Goal: Task Accomplishment & Management: Complete application form

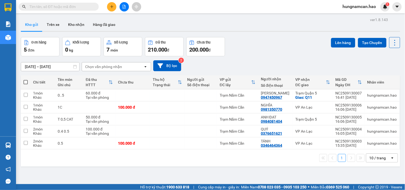
click at [109, 8] on button at bounding box center [111, 6] width 9 height 9
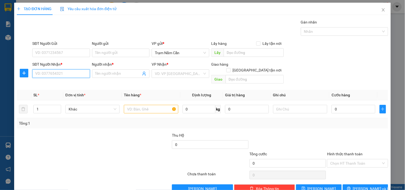
click at [49, 77] on input "SĐT Người Nhận *" at bounding box center [60, 73] width 57 height 9
click at [65, 85] on div "0908289546 - LONG" at bounding box center [60, 84] width 50 height 6
type input "0908289546"
type input "LONG"
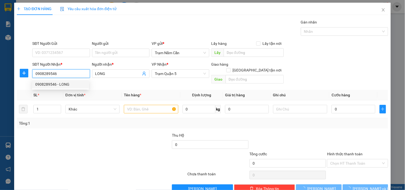
type input "100.000"
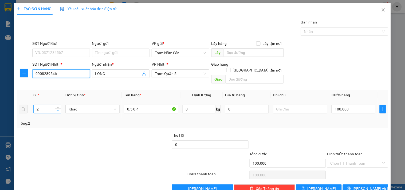
type input "0908289546"
type input "1"
click at [57, 110] on icon "down" at bounding box center [58, 111] width 2 height 2
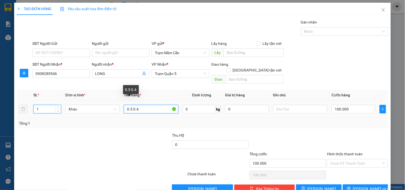
click at [136, 105] on input "0.5 0.4" at bounding box center [151, 109] width 54 height 9
click at [139, 105] on input "0.5 0.4" at bounding box center [151, 109] width 54 height 9
type input "0.5"
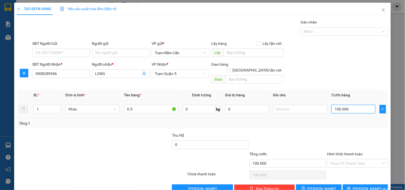
click at [347, 105] on input "100.000" at bounding box center [353, 109] width 44 height 9
type input "0"
type input "6"
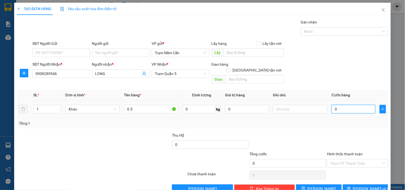
type input "6"
type input "06"
type input "60"
type input "060"
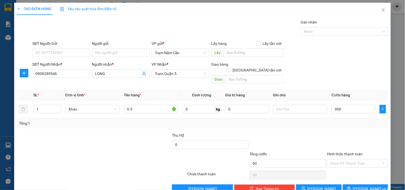
type input "60.000"
drag, startPoint x: 328, startPoint y: 127, endPoint x: 331, endPoint y: 126, distance: 3.5
click at [330, 126] on div "Transit Pickup Surcharge Ids Transit Deliver Surcharge Ids Transit Deliver Surc…" at bounding box center [202, 106] width 371 height 174
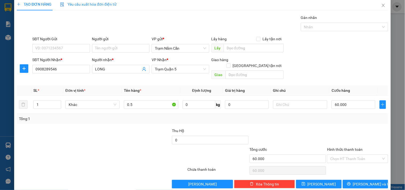
scroll to position [7, 0]
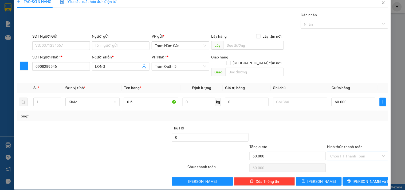
click at [345, 153] on input "Hình thức thanh toán" at bounding box center [355, 156] width 51 height 8
click at [342, 161] on div "Tại văn phòng" at bounding box center [354, 161] width 54 height 6
type input "0"
click at [343, 177] on button "[PERSON_NAME] và In" at bounding box center [365, 181] width 45 height 9
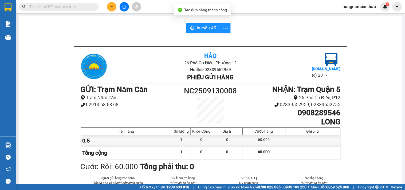
click at [201, 23] on button "In mẫu A5" at bounding box center [203, 28] width 34 height 11
click at [115, 6] on button at bounding box center [111, 6] width 9 height 9
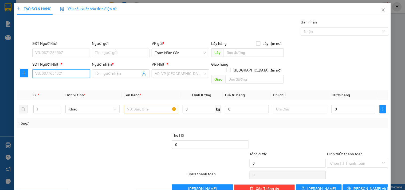
click at [72, 73] on input "SĐT Người Nhận *" at bounding box center [60, 73] width 57 height 9
drag, startPoint x: 59, startPoint y: 83, endPoint x: 70, endPoint y: 86, distance: 11.3
click at [59, 83] on div "0981350770 - NGHĨA" at bounding box center [60, 84] width 50 height 6
type input "0981350770"
type input "NGHĨA"
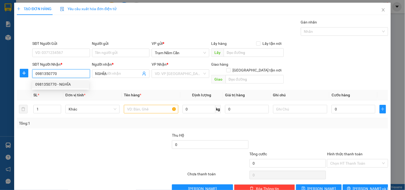
type input "100.000"
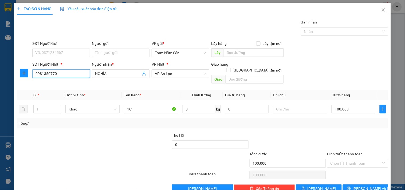
drag, startPoint x: 71, startPoint y: 70, endPoint x: 15, endPoint y: 70, distance: 55.8
click at [23, 73] on div "SĐT Người Nhận * 0981350770 Người nhận * NGHĨA VP Nhận * VP An Lạc Giao hàng Gi…" at bounding box center [202, 73] width 372 height 25
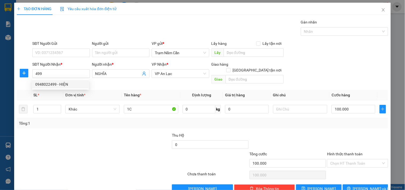
click at [71, 79] on div "0948022499 0948022499 - HIỆN" at bounding box center [60, 84] width 57 height 11
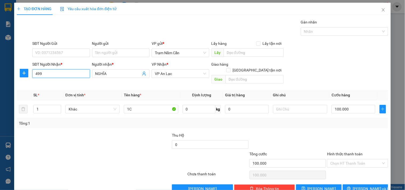
click at [71, 77] on input "499" at bounding box center [60, 73] width 57 height 9
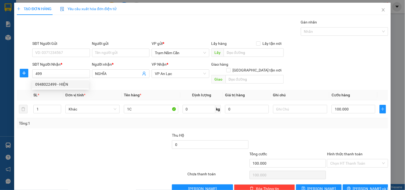
click at [71, 89] on div "0948022499 0948022499 - HIỆN" at bounding box center [60, 84] width 57 height 11
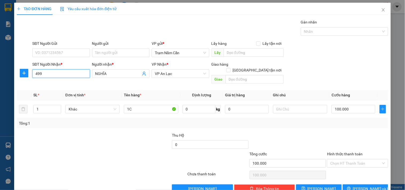
click at [73, 74] on input "499" at bounding box center [60, 73] width 57 height 9
click at [73, 82] on div "0948022499 - HIỆN" at bounding box center [60, 84] width 50 height 6
type input "0948022499"
type input "HIỆN"
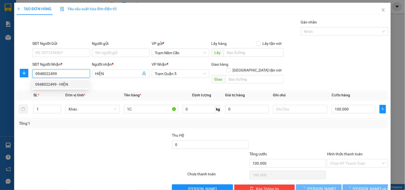
type input "60.000"
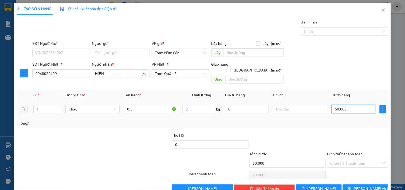
click at [343, 105] on input "60.000" at bounding box center [353, 109] width 44 height 9
type input "0"
type input "8"
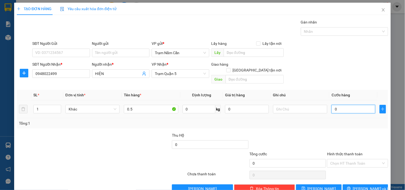
type input "8"
type input "080"
type input "80"
type input "080"
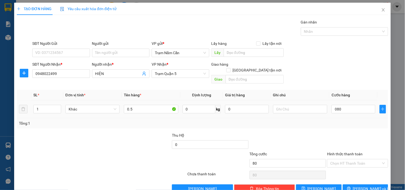
type input "80.000"
drag, startPoint x: 341, startPoint y: 113, endPoint x: 355, endPoint y: 115, distance: 14.0
click at [342, 118] on div "Tổng: 1" at bounding box center [202, 123] width 371 height 10
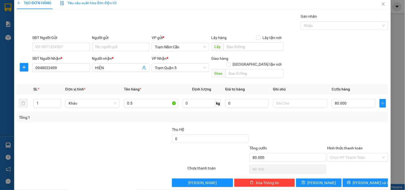
scroll to position [7, 0]
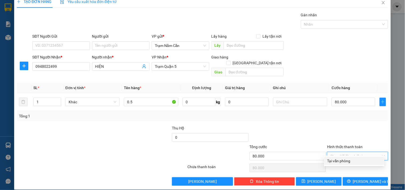
click at [356, 154] on div "Hình thức thanh toán Chọn HT Thanh Toán" at bounding box center [357, 153] width 61 height 19
click at [356, 163] on div "Tại văn phòng" at bounding box center [354, 161] width 54 height 6
type input "0"
click at [356, 177] on button "[PERSON_NAME] và In" at bounding box center [365, 181] width 45 height 9
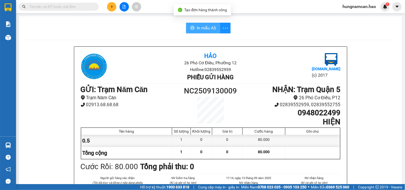
click at [198, 26] on span "In mẫu A5" at bounding box center [206, 28] width 19 height 7
click at [203, 25] on span "In mẫu A5" at bounding box center [206, 28] width 19 height 7
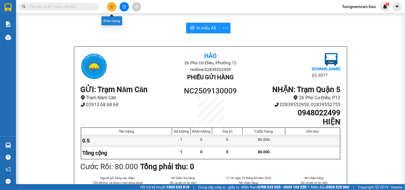
click at [108, 7] on button at bounding box center [111, 6] width 9 height 9
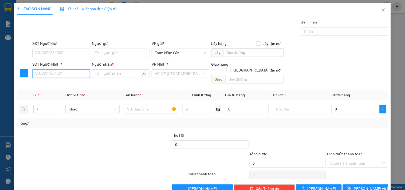
click at [57, 76] on input "SĐT Người Nhận *" at bounding box center [60, 73] width 57 height 9
click at [66, 74] on input "SĐT Người Nhận *" at bounding box center [60, 73] width 57 height 9
type input "0976922936"
click at [121, 74] on input "Người nhận *" at bounding box center [118, 74] width 46 height 6
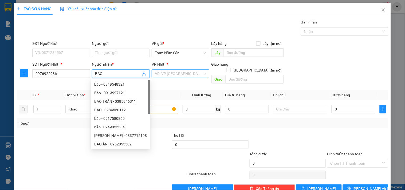
type input "BAO"
click at [181, 74] on input "search" at bounding box center [178, 74] width 47 height 8
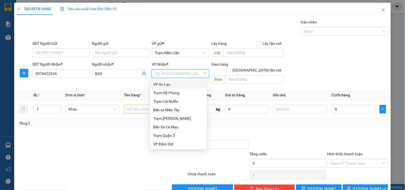
click at [165, 83] on div "VP An Lạc" at bounding box center [178, 84] width 50 height 6
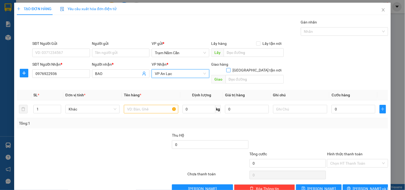
click at [230, 68] on input "[GEOGRAPHIC_DATA] tận nơi" at bounding box center [228, 70] width 4 height 4
checkbox input "true"
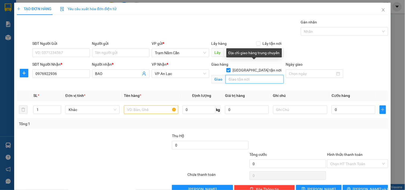
click at [251, 75] on input "text" at bounding box center [254, 79] width 58 height 9
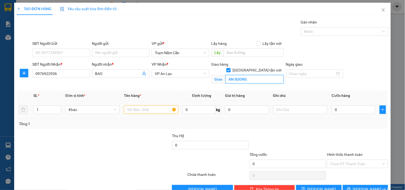
type input "AN SUONG"
click at [163, 108] on input "text" at bounding box center [151, 109] width 54 height 9
type input "1 KIEN"
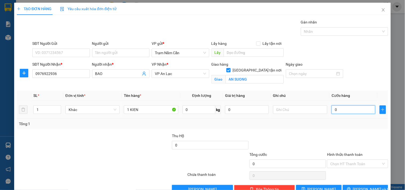
click at [345, 113] on input "0" at bounding box center [353, 109] width 44 height 9
type input "5"
type input "50"
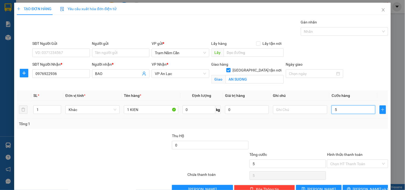
type input "50"
type input "50.000"
click at [338, 125] on div "Tổng: 1" at bounding box center [202, 124] width 367 height 6
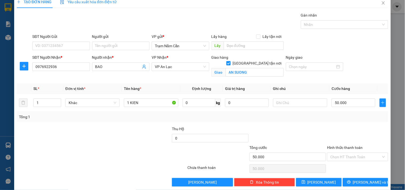
scroll to position [14, 0]
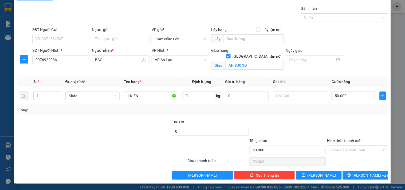
click at [356, 149] on input "Hình thức thanh toán" at bounding box center [355, 150] width 51 height 8
click at [350, 160] on div "Tại văn phòng" at bounding box center [354, 161] width 54 height 6
type input "0"
click at [350, 179] on button "[PERSON_NAME] và In" at bounding box center [365, 175] width 45 height 9
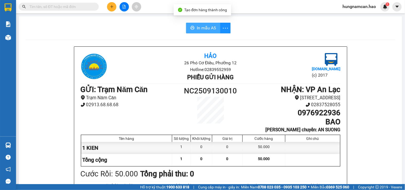
click at [197, 26] on span "In mẫu A5" at bounding box center [206, 28] width 19 height 7
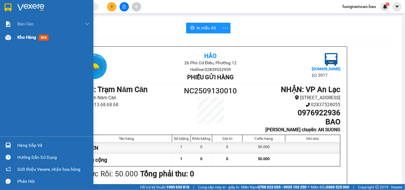
click at [10, 40] on div at bounding box center [7, 37] width 9 height 9
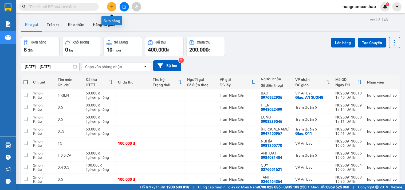
click at [113, 6] on icon "plus" at bounding box center [112, 7] width 4 height 4
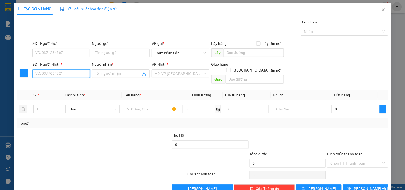
click at [51, 74] on input "SĐT Người Nhận *" at bounding box center [60, 73] width 57 height 9
click at [60, 93] on div "0948409404 - khải" at bounding box center [60, 93] width 50 height 6
type input "0948409404"
type input "khải"
type input "60.000"
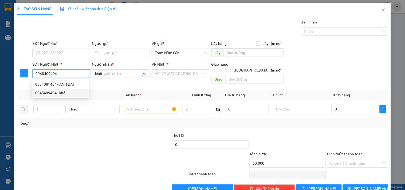
type input "60.000"
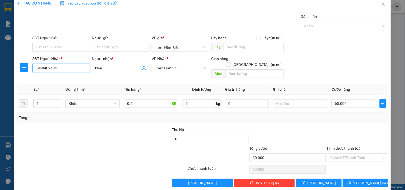
scroll to position [7, 0]
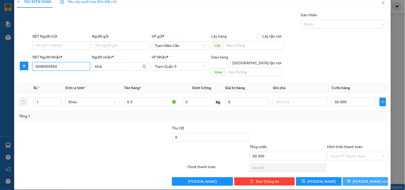
type input "0948409404"
click at [355, 177] on button "[PERSON_NAME] và In" at bounding box center [365, 181] width 45 height 9
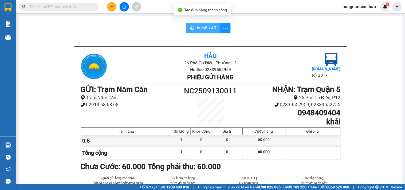
click at [202, 30] on span "In mẫu A5" at bounding box center [206, 28] width 19 height 7
click at [214, 25] on button "In mẫu A5" at bounding box center [203, 28] width 34 height 11
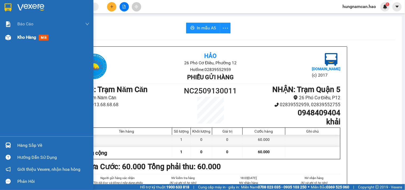
click at [13, 36] on div "Kho hàng mới" at bounding box center [46, 37] width 93 height 13
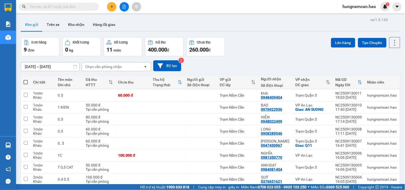
click at [51, 31] on div at bounding box center [210, 31] width 379 height 1
click at [55, 27] on button "Trên xe" at bounding box center [52, 24] width 21 height 13
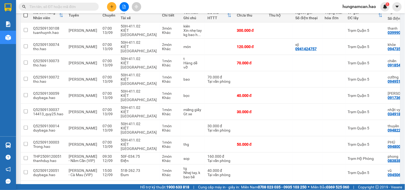
scroll to position [0, 62]
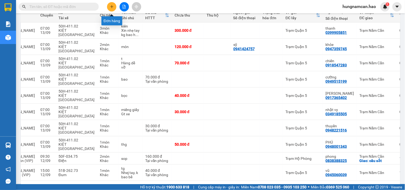
click at [111, 7] on icon "plus" at bounding box center [112, 7] width 4 height 4
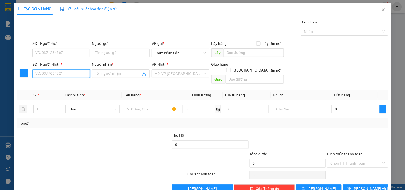
click at [56, 71] on input "SĐT Người Nhận *" at bounding box center [60, 73] width 57 height 9
click at [60, 84] on div "0975355353 - HƯƠNG" at bounding box center [60, 84] width 50 height 6
type input "0975355353"
type input "HƯƠNG"
type input "170.000"
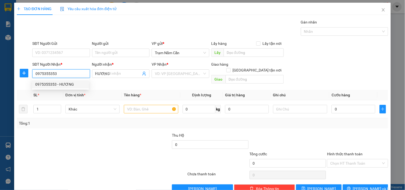
type input "170.000"
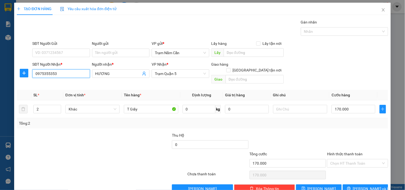
scroll to position [7, 0]
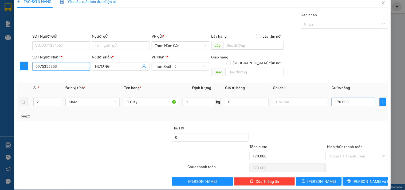
type input "0975355353"
click at [356, 98] on input "170.000" at bounding box center [353, 102] width 44 height 9
type input "0"
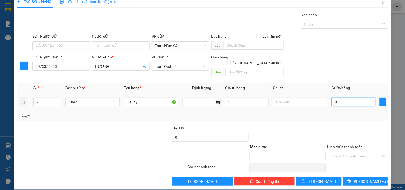
type input "2"
type input "02"
type input "20"
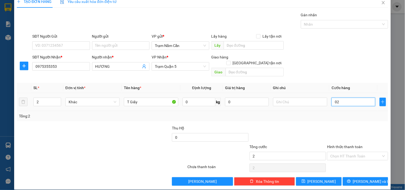
type input "020"
type input "200"
type input "0.200"
type input "200.000"
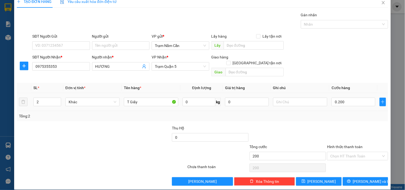
type input "200.000"
click at [339, 145] on label "Hình thức thanh toán" at bounding box center [344, 147] width 35 height 4
click at [339, 152] on input "Hình thức thanh toán" at bounding box center [355, 156] width 51 height 8
click at [345, 170] on div "Transit Pickup Surcharge Ids Transit Deliver Surcharge Ids Transit Deliver Surc…" at bounding box center [202, 99] width 371 height 174
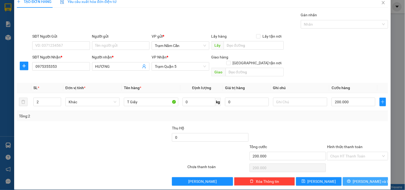
click at [346, 177] on button "[PERSON_NAME] và In" at bounding box center [365, 181] width 45 height 9
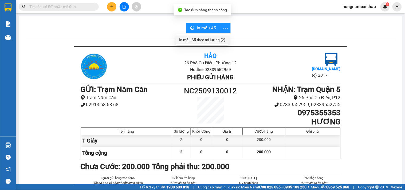
click at [220, 39] on div "In mẫu A5 theo số lượng (2)" at bounding box center [202, 40] width 46 height 6
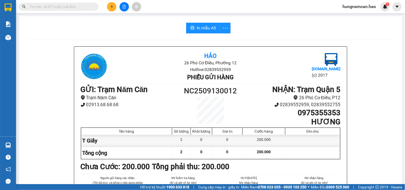
click at [112, 7] on icon "plus" at bounding box center [112, 6] width 0 height 3
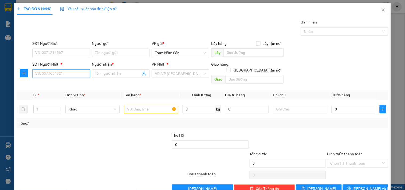
click at [78, 73] on input "SĐT Người Nhận *" at bounding box center [60, 73] width 57 height 9
click at [51, 83] on div "0943000131 - THANH" at bounding box center [60, 84] width 50 height 6
type input "0943000131"
type input "THANH"
checkbox input "true"
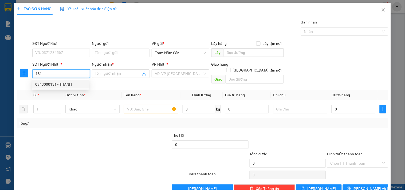
type input "TAN BINH"
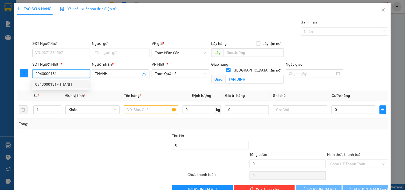
type input "60.000"
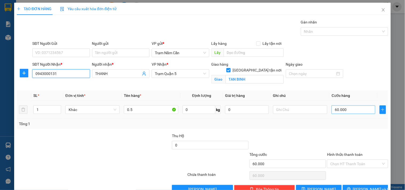
type input "0943000131"
click at [354, 111] on input "60.000" at bounding box center [353, 109] width 44 height 9
type input "0"
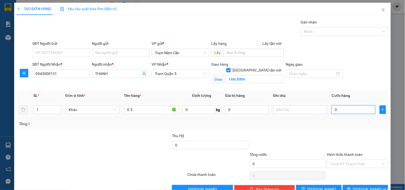
type input "5"
type input "050"
type input "50"
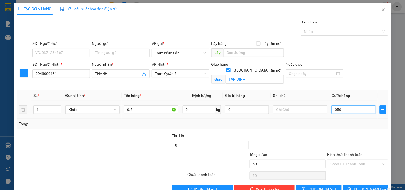
type input "050"
type input "50.000"
click at [352, 126] on div "Tổng: 1" at bounding box center [202, 124] width 367 height 6
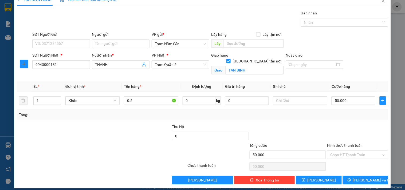
scroll to position [14, 0]
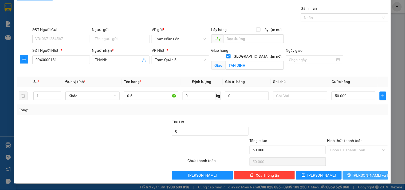
click at [350, 175] on button "[PERSON_NAME] và In" at bounding box center [365, 175] width 45 height 9
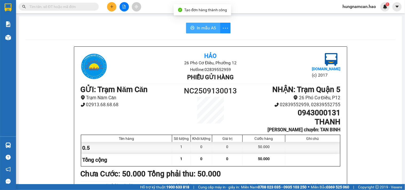
click at [199, 30] on span "In mẫu A5" at bounding box center [206, 28] width 19 height 7
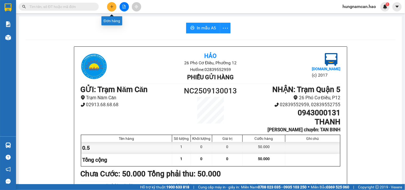
click at [111, 7] on icon "plus" at bounding box center [111, 6] width 3 height 0
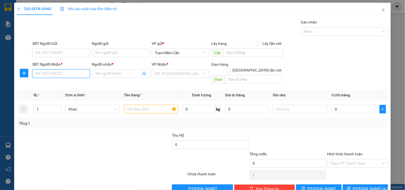
click at [71, 75] on input "SĐT Người Nhận *" at bounding box center [60, 73] width 57 height 9
click at [55, 85] on div "0932383869 - MAI" at bounding box center [60, 84] width 50 height 6
type input "0932383869"
type input "MAI"
type input "100.000"
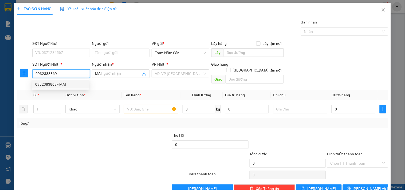
type input "100.000"
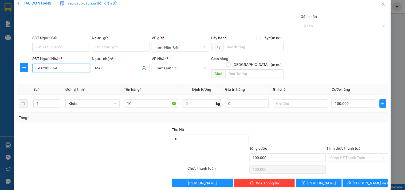
scroll to position [7, 0]
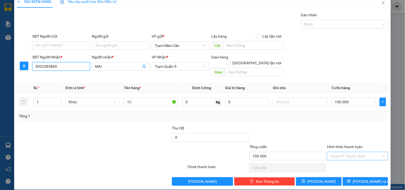
type input "0932383869"
click at [361, 153] on input "Hình thức thanh toán" at bounding box center [355, 156] width 51 height 8
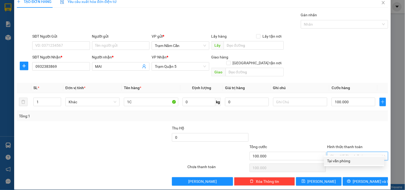
click at [360, 159] on div "Tại văn phòng" at bounding box center [354, 161] width 54 height 6
type input "0"
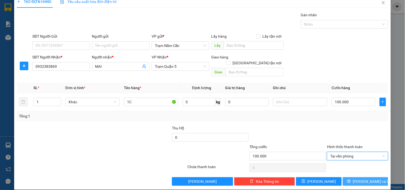
click at [360, 178] on span "[PERSON_NAME] và In" at bounding box center [371, 181] width 37 height 6
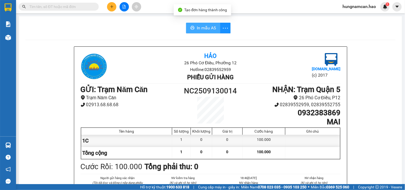
click at [206, 25] on span "In mẫu A5" at bounding box center [206, 28] width 19 height 7
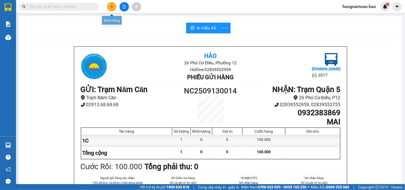
click at [110, 6] on icon "plus" at bounding box center [112, 7] width 4 height 4
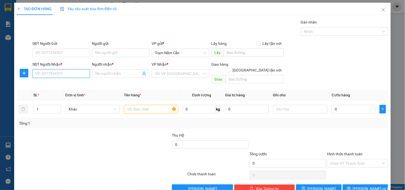
click at [70, 74] on input "SĐT Người Nhận *" at bounding box center [60, 73] width 57 height 9
type input "0325717823"
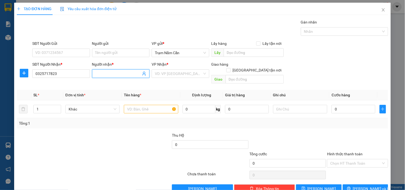
click at [99, 78] on span at bounding box center [120, 73] width 57 height 9
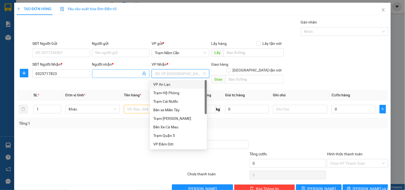
click at [99, 77] on span at bounding box center [120, 73] width 57 height 9
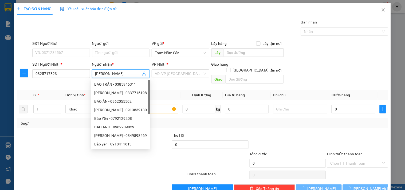
type input "[PERSON_NAME]"
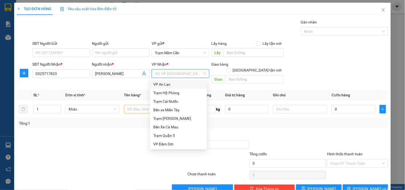
click at [181, 87] on div "VP An Lạc" at bounding box center [178, 84] width 57 height 9
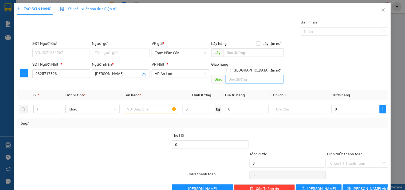
drag, startPoint x: 260, startPoint y: 68, endPoint x: 262, endPoint y: 71, distance: 4.6
click at [260, 68] on div "Giao hàng [GEOGRAPHIC_DATA] tận nơi" at bounding box center [247, 68] width 72 height 14
click at [262, 75] on input "text" at bounding box center [254, 79] width 58 height 9
type input "L"
type input "[PERSON_NAME] , LONG BINH"
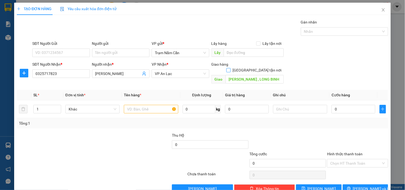
click at [230, 68] on input "[GEOGRAPHIC_DATA] tận nơi" at bounding box center [228, 70] width 4 height 4
checkbox input "true"
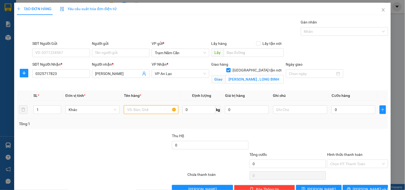
click at [141, 109] on input "text" at bounding box center [151, 109] width 54 height 9
type input "0.4"
type input "04"
type input "4"
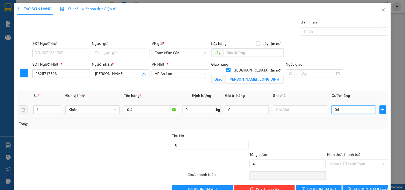
type input "040"
type input "40"
type input "40.000"
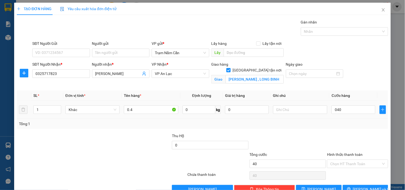
type input "40.000"
click at [358, 117] on td "40.000" at bounding box center [353, 110] width 48 height 18
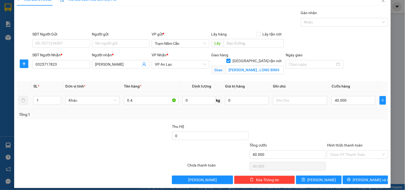
scroll to position [14, 0]
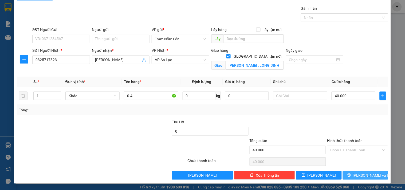
click at [350, 177] on button "[PERSON_NAME] và In" at bounding box center [365, 175] width 45 height 9
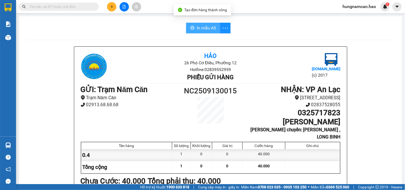
click at [198, 30] on span "In mẫu A5" at bounding box center [206, 28] width 19 height 7
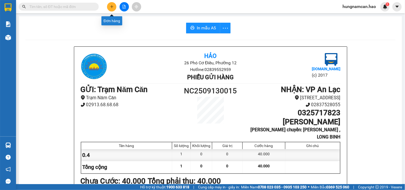
click at [110, 4] on button at bounding box center [111, 6] width 9 height 9
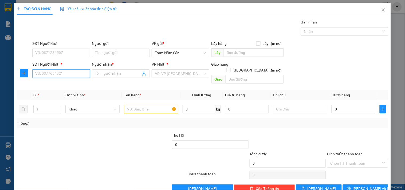
click at [54, 76] on input "SĐT Người Nhận *" at bounding box center [60, 73] width 57 height 9
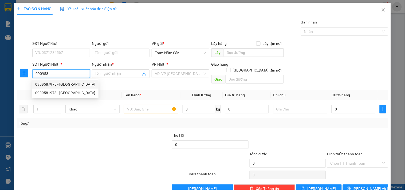
click at [74, 86] on div "0909587973 - [GEOGRAPHIC_DATA]" at bounding box center [65, 84] width 60 height 6
type input "0909587973"
type input "TÚ ANH"
type input "60.000"
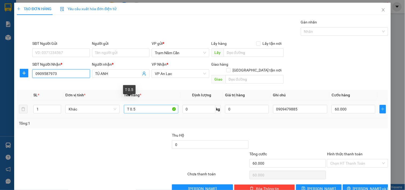
type input "0909587973"
click at [136, 105] on input "T 0.5" at bounding box center [151, 109] width 54 height 9
type input "T 0.4"
type input "0"
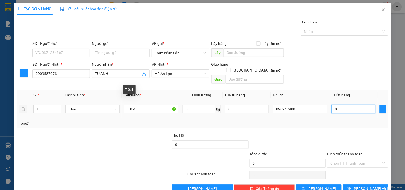
type input "04"
type input "4"
type input "40"
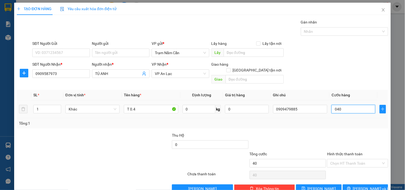
type input "040"
type input "40.000"
drag, startPoint x: 316, startPoint y: 124, endPoint x: 329, endPoint y: 121, distance: 13.7
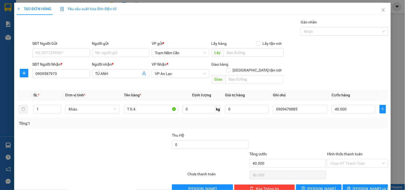
click at [324, 122] on div "Transit Pickup Surcharge Ids Transit Deliver Surcharge Ids Transit Deliver Surc…" at bounding box center [202, 106] width 371 height 174
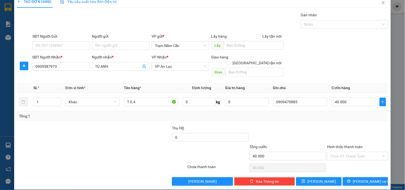
click at [345, 171] on div "Transit Pickup Surcharge Ids Transit Deliver Surcharge Ids Transit Deliver Surc…" at bounding box center [202, 99] width 371 height 174
click at [343, 177] on button "[PERSON_NAME] và In" at bounding box center [365, 181] width 45 height 9
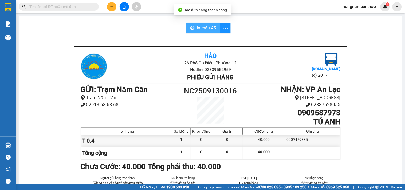
click at [203, 26] on span "In mẫu A5" at bounding box center [206, 28] width 19 height 7
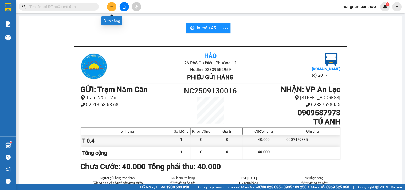
click at [111, 6] on icon "plus" at bounding box center [112, 7] width 4 height 4
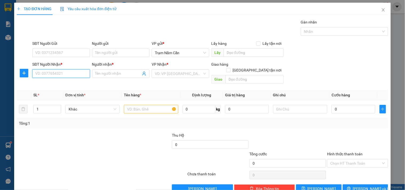
click at [56, 77] on input "SĐT Người Nhận *" at bounding box center [60, 73] width 57 height 9
click at [51, 86] on div "0983150552 - CÔ TĨNH" at bounding box center [60, 84] width 50 height 6
type input "0983150552"
type input "CÔ TĨNH"
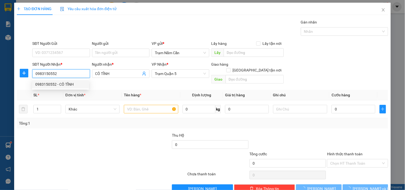
type input "60.000"
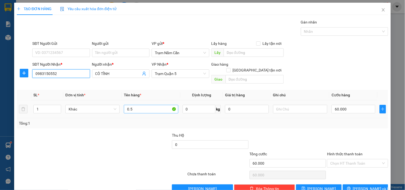
type input "0983150552"
click at [138, 105] on input "0.5" at bounding box center [151, 109] width 54 height 9
type input "0.4"
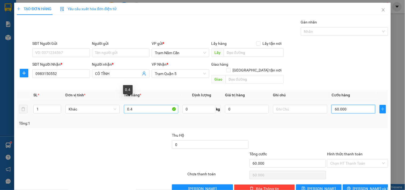
type input "0"
type input "4"
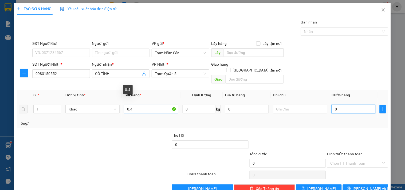
type input "04"
type input "40"
type input "040"
type input "40.000"
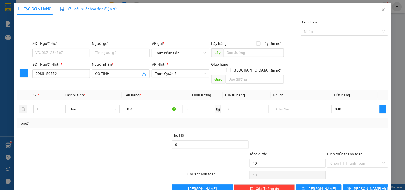
type input "40.000"
click at [340, 132] on div at bounding box center [357, 141] width 62 height 19
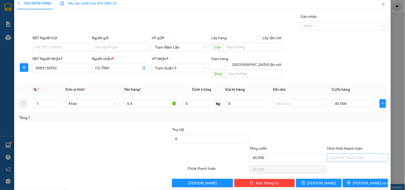
scroll to position [7, 0]
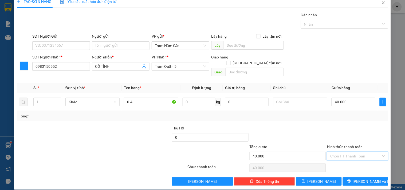
drag, startPoint x: 342, startPoint y: 151, endPoint x: 342, endPoint y: 161, distance: 10.1
click at [342, 153] on input "Hình thức thanh toán" at bounding box center [355, 156] width 51 height 8
click at [342, 162] on div "Tại văn phòng" at bounding box center [354, 161] width 54 height 6
type input "0"
click at [345, 178] on button "[PERSON_NAME] và In" at bounding box center [365, 181] width 45 height 9
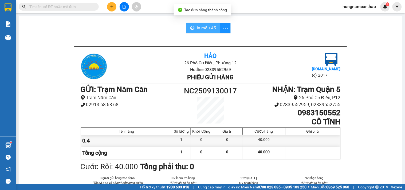
drag, startPoint x: 203, startPoint y: 27, endPoint x: 214, endPoint y: 35, distance: 13.5
click at [203, 28] on span "In mẫu A5" at bounding box center [206, 28] width 19 height 7
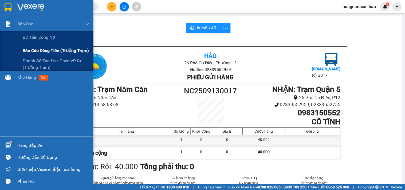
click at [32, 50] on span "Báo cáo dòng tiền (trưởng trạm)" at bounding box center [56, 50] width 66 height 7
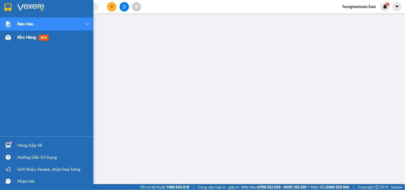
click at [10, 33] on div at bounding box center [7, 37] width 9 height 9
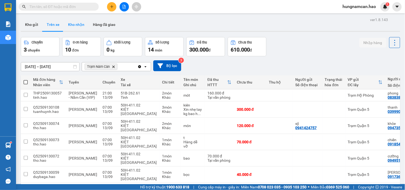
click at [79, 25] on button "Kho nhận" at bounding box center [76, 24] width 25 height 13
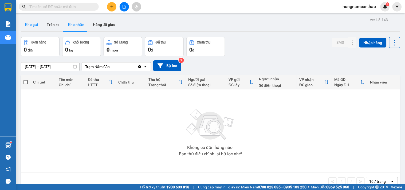
click at [28, 26] on button "Kho gửi" at bounding box center [32, 24] width 22 height 13
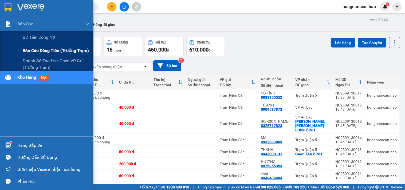
drag, startPoint x: 35, startPoint y: 50, endPoint x: 47, endPoint y: 47, distance: 12.4
click at [35, 50] on span "Báo cáo dòng tiền (trưởng trạm)" at bounding box center [56, 50] width 66 height 7
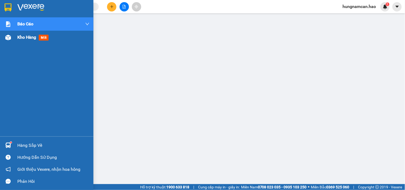
click at [9, 41] on div at bounding box center [7, 37] width 9 height 9
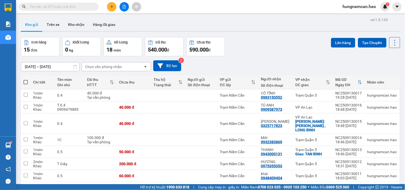
scroll to position [52, 0]
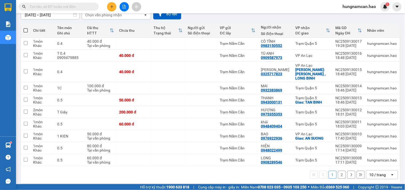
click at [388, 166] on div "1 2 10 / trang open" at bounding box center [210, 174] width 379 height 17
click at [385, 170] on div "10 / trang" at bounding box center [378, 174] width 24 height 9
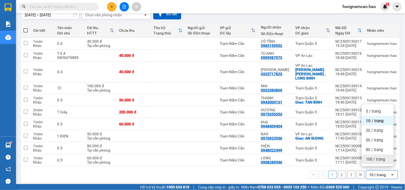
click at [380, 156] on div "100 / trang" at bounding box center [377, 159] width 32 height 10
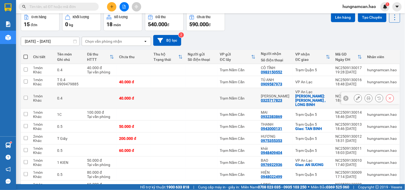
scroll to position [0, 0]
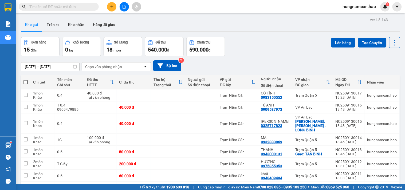
click at [23, 82] on th at bounding box center [26, 82] width 10 height 14
click at [25, 81] on span at bounding box center [25, 82] width 4 height 4
click at [26, 79] on input "checkbox" at bounding box center [26, 79] width 0 height 0
checkbox input "true"
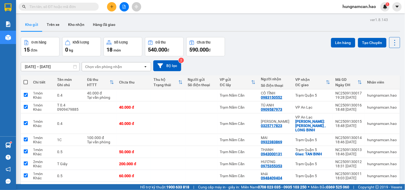
checkbox input "true"
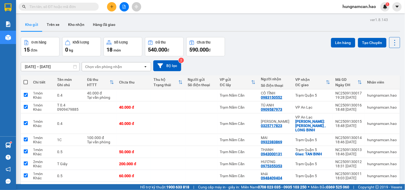
checkbox input "true"
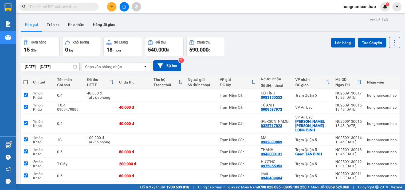
checkbox input "true"
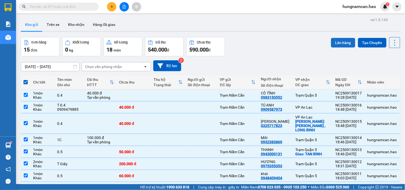
click at [341, 45] on button "Lên hàng" at bounding box center [343, 43] width 24 height 10
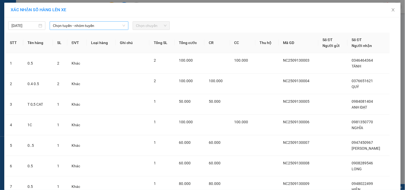
click at [70, 25] on span "Chọn tuyến - nhóm tuyến" at bounding box center [89, 26] width 72 height 8
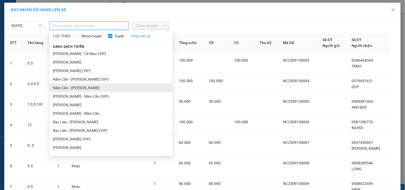
click at [64, 87] on li "Năm Căn - [PERSON_NAME]" at bounding box center [111, 87] width 123 height 9
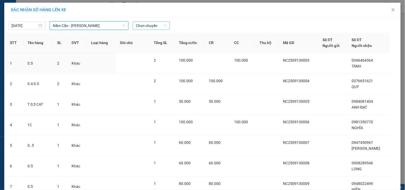
click at [150, 26] on span "Chọn chuyến" at bounding box center [151, 26] width 31 height 8
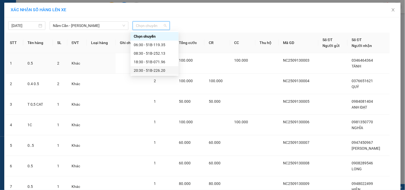
click at [143, 73] on div "20:30 - 51B-226.20" at bounding box center [155, 70] width 42 height 6
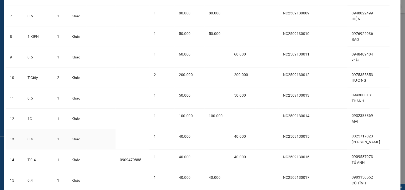
scroll to position [214, 0]
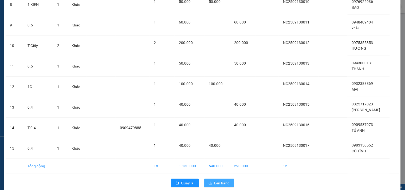
click at [215, 180] on span "Lên hàng" at bounding box center [221, 183] width 15 height 6
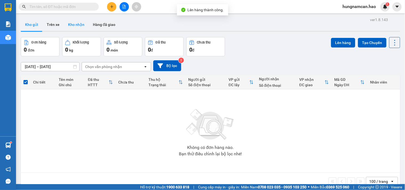
click at [77, 26] on button "Kho nhận" at bounding box center [76, 24] width 25 height 13
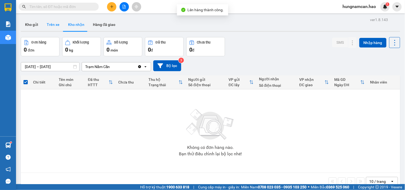
click at [49, 29] on button "Trên xe" at bounding box center [52, 24] width 21 height 13
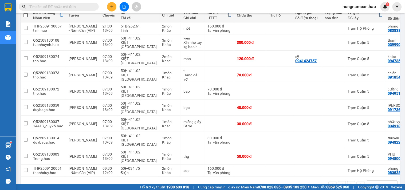
scroll to position [0, 62]
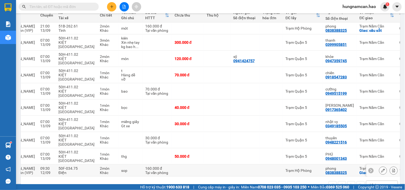
click at [305, 165] on td "Trạm Hộ Phòng" at bounding box center [303, 171] width 40 height 12
checkbox input "true"
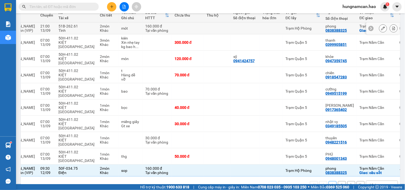
click at [305, 34] on td "Trạm Hộ Phòng" at bounding box center [303, 28] width 40 height 12
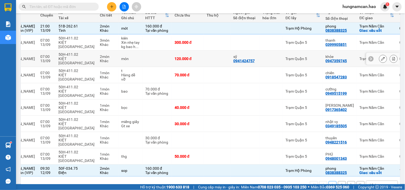
scroll to position [7, 0]
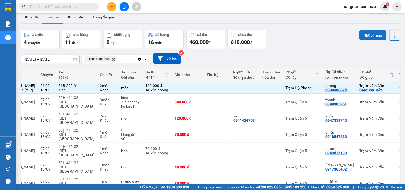
click at [367, 35] on button "Nhập hàng" at bounding box center [372, 35] width 27 height 10
checkbox input "false"
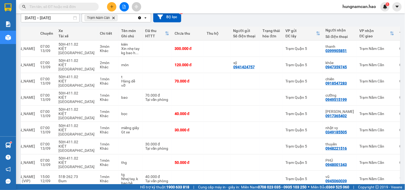
scroll to position [51, 0]
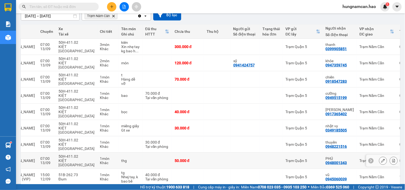
click at [359, 158] on div "Trạm Năm Căn" at bounding box center [376, 160] width 35 height 4
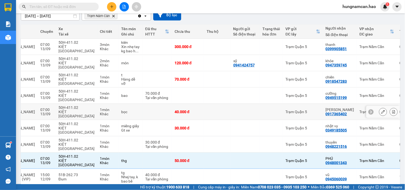
scroll to position [0, 0]
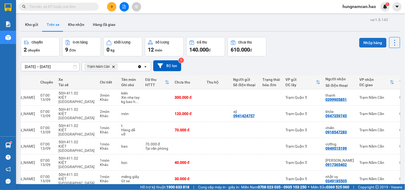
click at [370, 42] on button "Nhập hàng" at bounding box center [372, 43] width 27 height 10
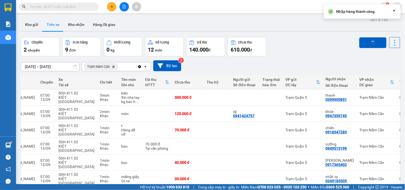
checkbox input "false"
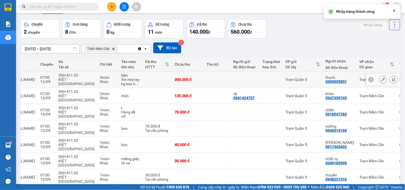
scroll to position [38, 0]
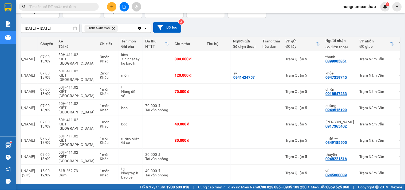
click at [108, 5] on button at bounding box center [111, 6] width 9 height 9
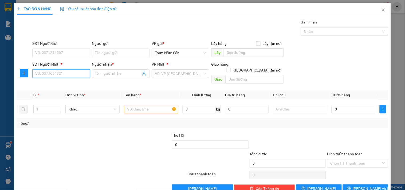
click at [83, 70] on input "SĐT Người Nhận *" at bounding box center [60, 73] width 57 height 9
click at [55, 77] on input "09666" at bounding box center [60, 73] width 57 height 9
click at [54, 85] on div "0966660893 - YẾN" at bounding box center [60, 84] width 50 height 6
type input "0966660893"
type input "YẾN"
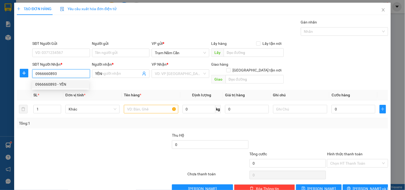
type input "100.000"
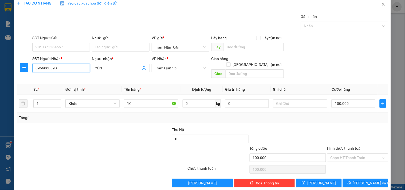
scroll to position [7, 0]
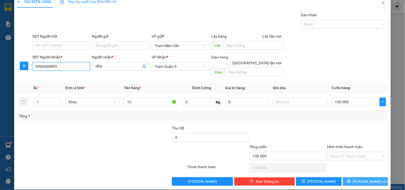
type input "0966660893"
click at [362, 178] on span "[PERSON_NAME] và In" at bounding box center [371, 181] width 37 height 6
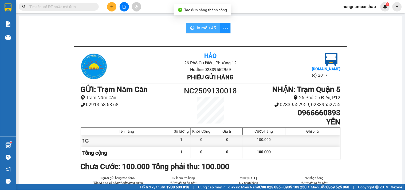
click at [196, 32] on button "In mẫu A5" at bounding box center [203, 28] width 34 height 11
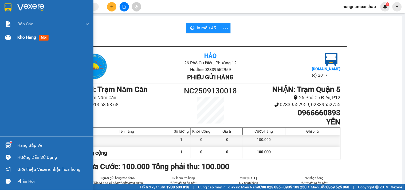
click at [9, 36] on img at bounding box center [8, 38] width 6 height 6
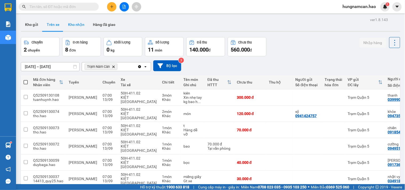
click at [77, 27] on button "Kho nhận" at bounding box center [76, 24] width 25 height 13
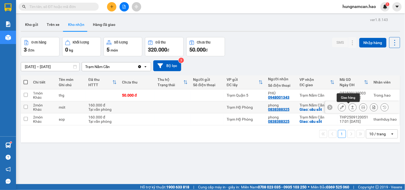
click at [349, 110] on button at bounding box center [352, 107] width 7 height 9
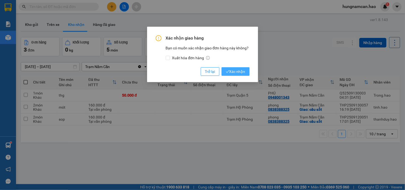
click at [235, 71] on span "Xác nhận" at bounding box center [235, 72] width 19 height 6
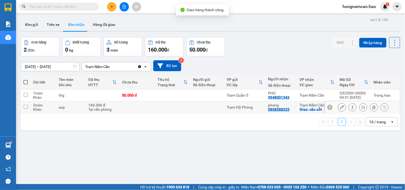
click at [351, 108] on icon at bounding box center [353, 107] width 4 height 4
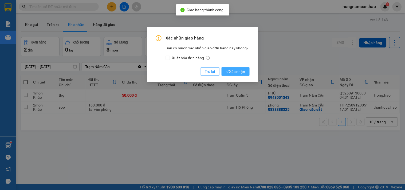
click at [237, 72] on span "Xác nhận" at bounding box center [235, 72] width 19 height 6
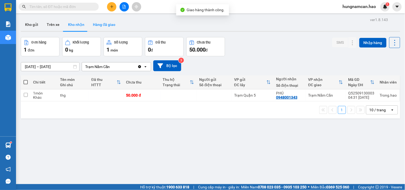
click at [95, 23] on button "Hàng đã giao" at bounding box center [104, 24] width 31 height 13
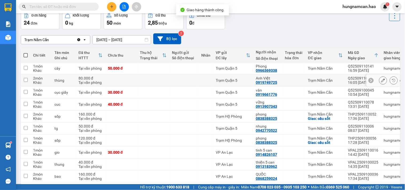
scroll to position [49, 0]
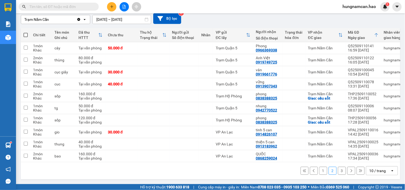
click at [321, 172] on button "1" at bounding box center [323, 171] width 8 height 8
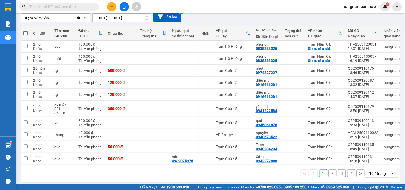
click at [78, 9] on input "text" at bounding box center [60, 7] width 63 height 6
click at [116, 6] on button at bounding box center [111, 6] width 9 height 9
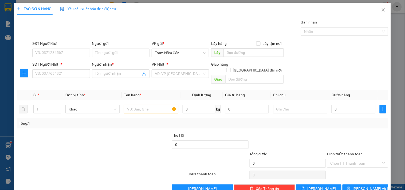
drag, startPoint x: 115, startPoint y: 6, endPoint x: 108, endPoint y: 14, distance: 10.2
click at [115, 7] on span "Yêu cầu xuất hóa đơn điện tử" at bounding box center [88, 9] width 56 height 4
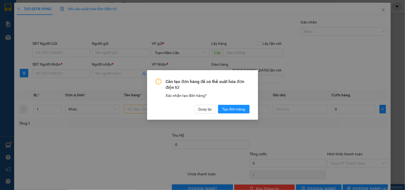
click at [215, 103] on div "Cần tạo đơn hàng để có thể xuất hóa đơn điện tử Xác nhận tạo đơn hàng? Quay lại…" at bounding box center [203, 96] width 94 height 35
click at [375, 9] on div "Cần tạo đơn hàng để có thể xuất hóa đơn điện tử Xác nhận tạo đơn hàng? Quay lại…" at bounding box center [202, 95] width 405 height 190
click at [212, 110] on button "Quay lại" at bounding box center [205, 109] width 22 height 9
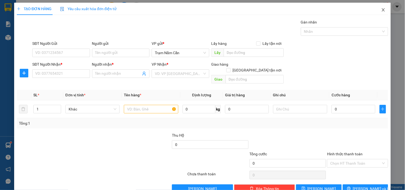
click at [381, 11] on icon "close" at bounding box center [382, 9] width 3 height 3
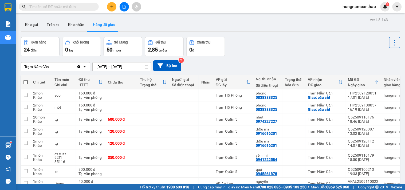
click at [37, 4] on input "text" at bounding box center [60, 7] width 63 height 6
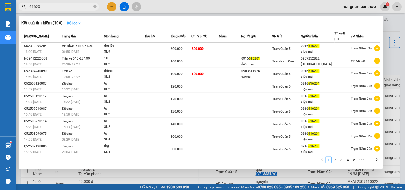
type input "616201"
click at [78, 22] on strong "Bộ lọc" at bounding box center [74, 23] width 14 height 4
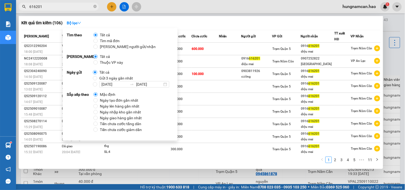
click at [107, 62] on span "Thuộc VP này" at bounding box center [111, 62] width 27 height 6
click at [98, 62] on input "Thuộc VP này" at bounding box center [95, 62] width 4 height 4
radio input "true"
radio input "false"
click at [103, 86] on input "[DATE]" at bounding box center [114, 84] width 26 height 6
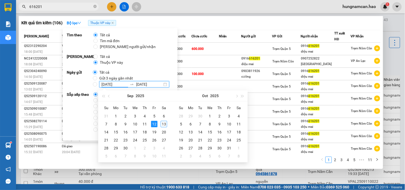
click at [105, 84] on input "[DATE]" at bounding box center [114, 84] width 26 height 6
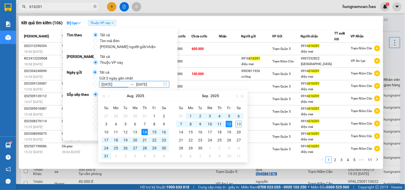
type input "[DATE]"
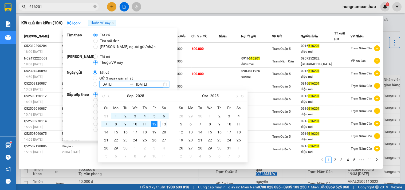
click at [141, 84] on input "[DATE]" at bounding box center [149, 84] width 26 height 6
click at [139, 84] on input "[DATE]" at bounding box center [149, 84] width 26 height 6
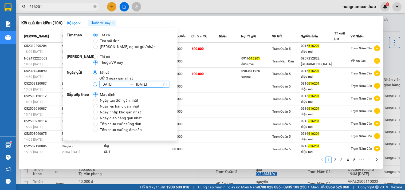
type input "[DATE]"
click at [94, 86] on input "[DATE] [DATE]" at bounding box center [95, 84] width 4 height 4
radio input "true"
radio input "false"
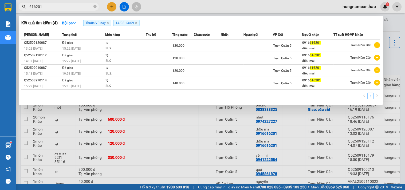
click at [218, 101] on div "1" at bounding box center [200, 98] width 359 height 10
click at [137, 23] on icon "close" at bounding box center [136, 23] width 3 height 3
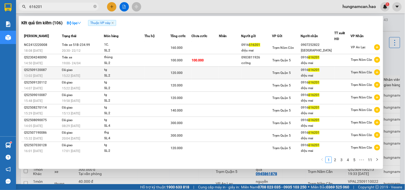
scroll to position [20, 0]
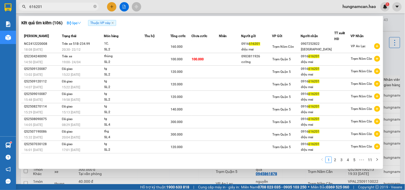
click at [76, 25] on strong "Bộ lọc" at bounding box center [74, 23] width 14 height 4
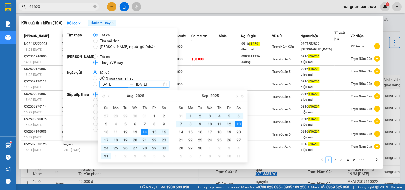
click at [101, 83] on input "[DATE]" at bounding box center [114, 84] width 26 height 6
click at [104, 83] on input "[DATE]" at bounding box center [114, 84] width 26 height 6
click at [109, 83] on input "[DATE]" at bounding box center [114, 84] width 26 height 6
click at [110, 83] on input "[DATE]" at bounding box center [114, 84] width 26 height 6
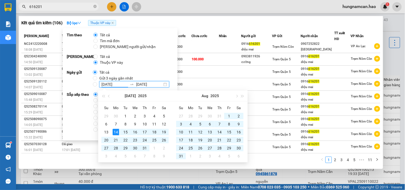
type input "[DATE]"
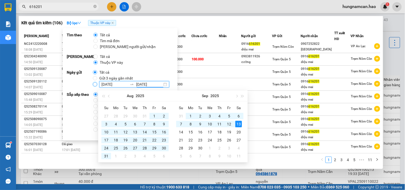
click at [93, 84] on input "[DATE] [DATE]" at bounding box center [95, 84] width 4 height 4
radio input "true"
radio input "false"
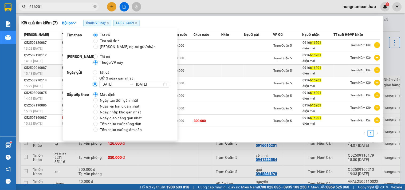
scroll to position [0, 0]
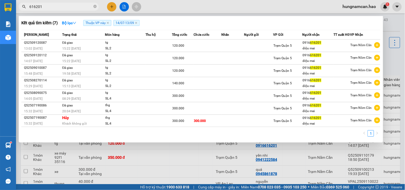
click at [228, 136] on div "1" at bounding box center [200, 135] width 359 height 10
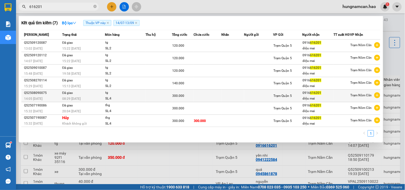
click at [195, 100] on td at bounding box center [207, 96] width 28 height 13
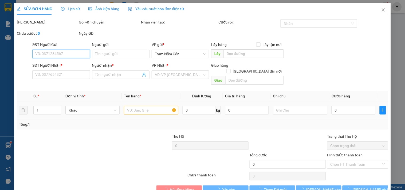
type input "0916616201"
type input "diệu mai"
type input "300.000"
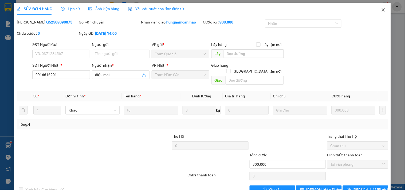
click at [381, 9] on icon "close" at bounding box center [382, 9] width 3 height 3
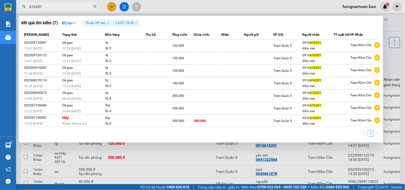
click at [79, 6] on input "616201" at bounding box center [60, 7] width 63 height 6
click at [392, 30] on div at bounding box center [202, 95] width 405 height 190
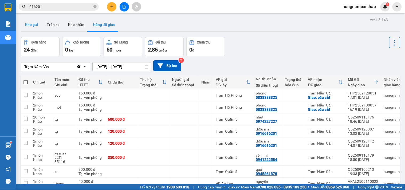
click at [28, 23] on button "Kho gửi" at bounding box center [32, 24] width 22 height 13
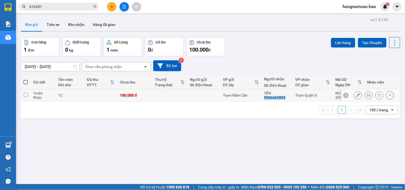
click at [150, 95] on td "100.000 đ" at bounding box center [134, 95] width 35 height 12
checkbox input "true"
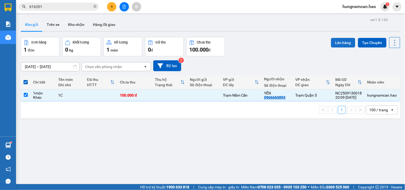
click at [347, 43] on button "Lên hàng" at bounding box center [343, 43] width 24 height 10
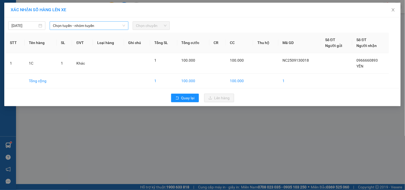
click at [111, 26] on span "Chọn tuyến - nhóm tuyến" at bounding box center [89, 26] width 72 height 8
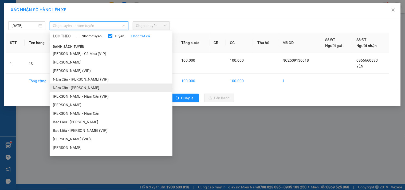
click at [93, 85] on li "Năm Căn - [PERSON_NAME]" at bounding box center [111, 87] width 123 height 9
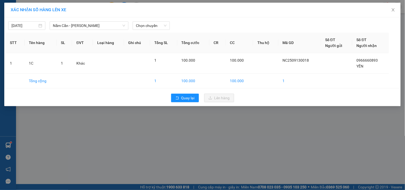
click at [151, 30] on div "[DATE] Năm Căn - [PERSON_NAME] LỌC THEO Nhóm tuyến Tuyến Chọn tất cả Danh sách …" at bounding box center [202, 61] width 396 height 89
click at [156, 25] on span "Chọn chuyến" at bounding box center [151, 26] width 31 height 8
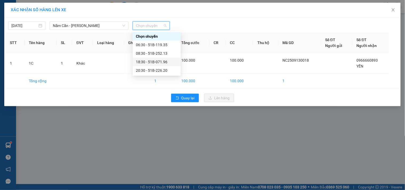
click at [152, 59] on div "18:30 - 51B-071.96" at bounding box center [157, 62] width 42 height 6
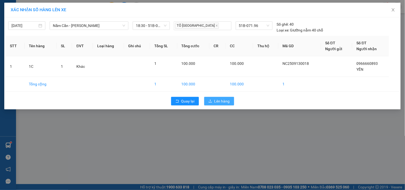
click at [210, 99] on button "Lên hàng" at bounding box center [219, 101] width 30 height 9
